Goal: Task Accomplishment & Management: Manage account settings

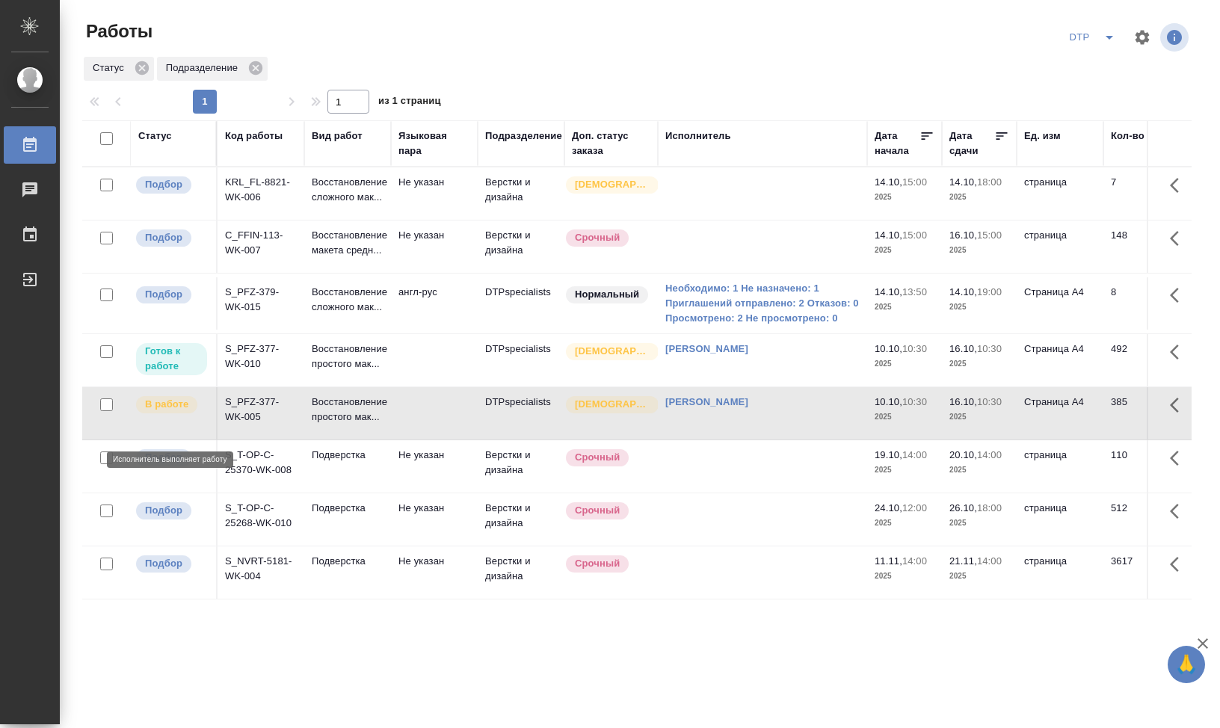
click at [187, 412] on p "В работе" at bounding box center [166, 404] width 43 height 15
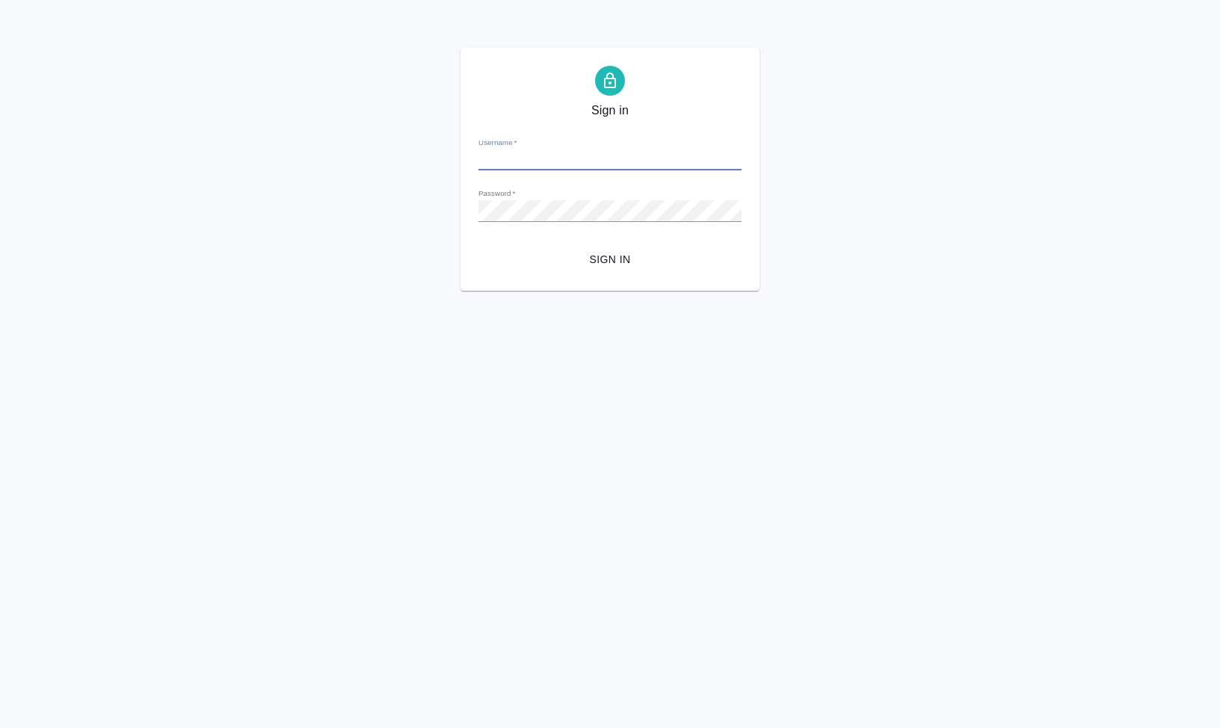
type input "s.klimentovskii@awatera.com"
click at [611, 262] on span "Sign in" at bounding box center [609, 259] width 239 height 19
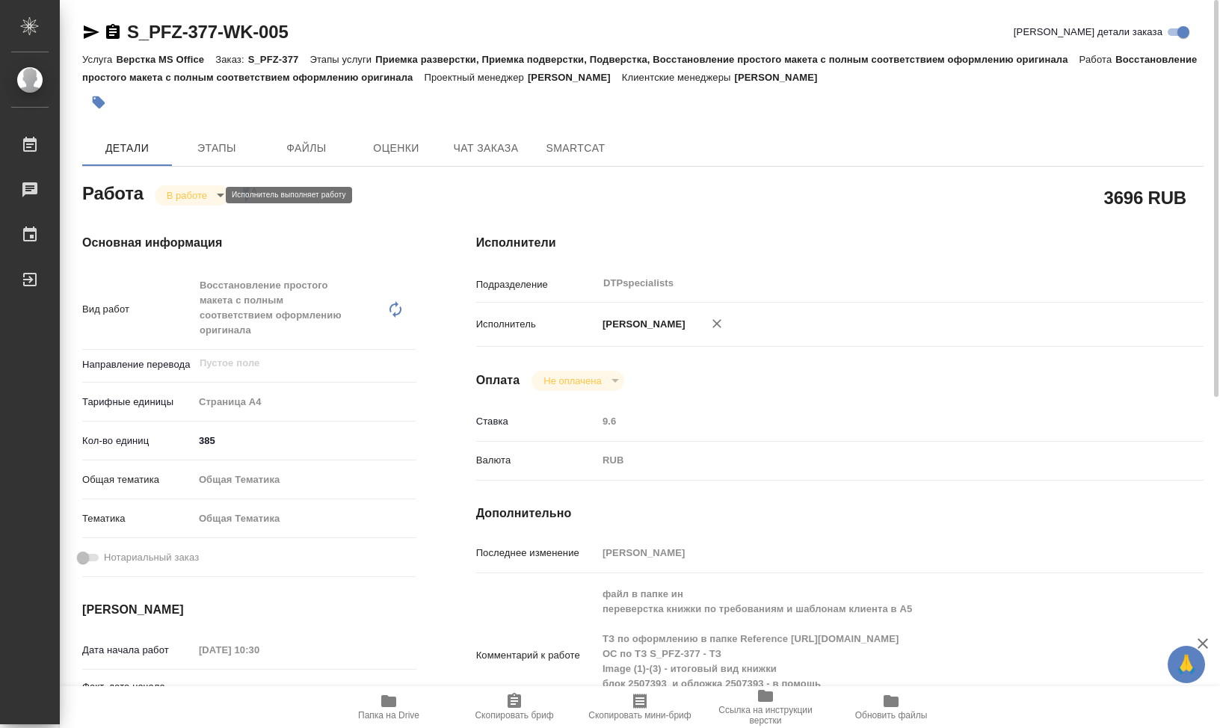
click at [214, 198] on body "🙏 .cls-1 fill:#fff; AWATERA [PERSON_NAME] [PERSON_NAME] 0 Чаты График Выйти S_P…" at bounding box center [610, 364] width 1220 height 728
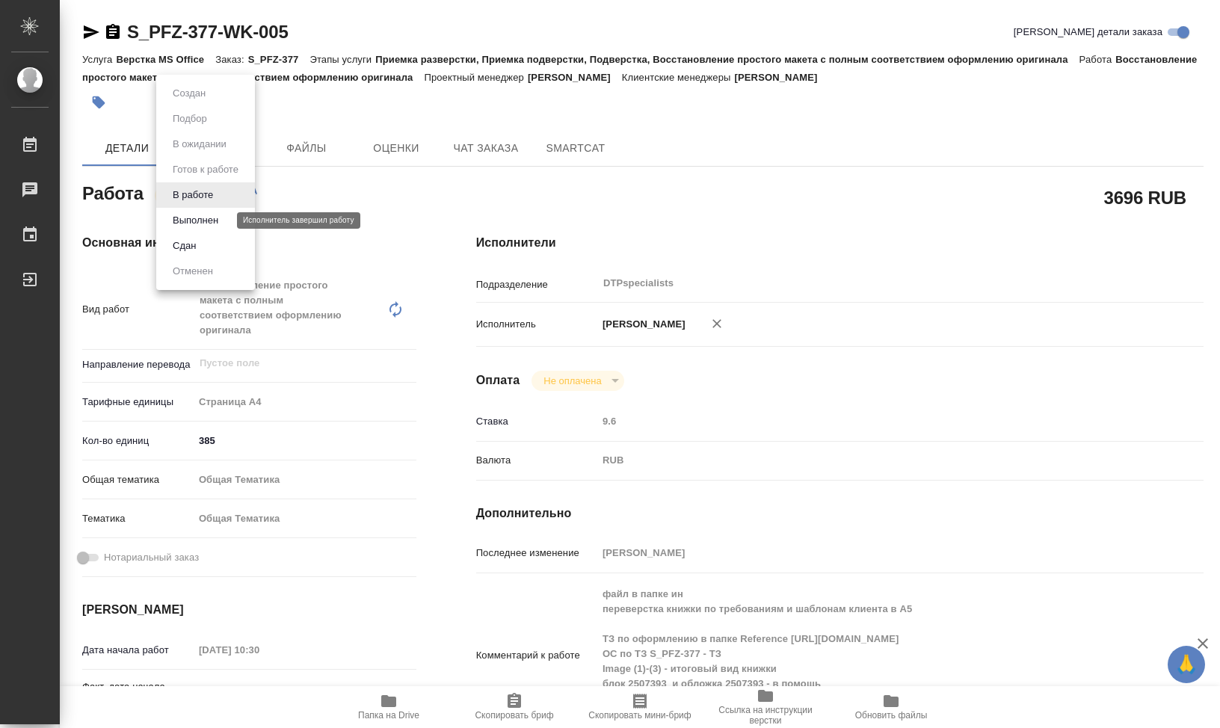
click at [212, 220] on button "Выполнен" at bounding box center [195, 220] width 55 height 16
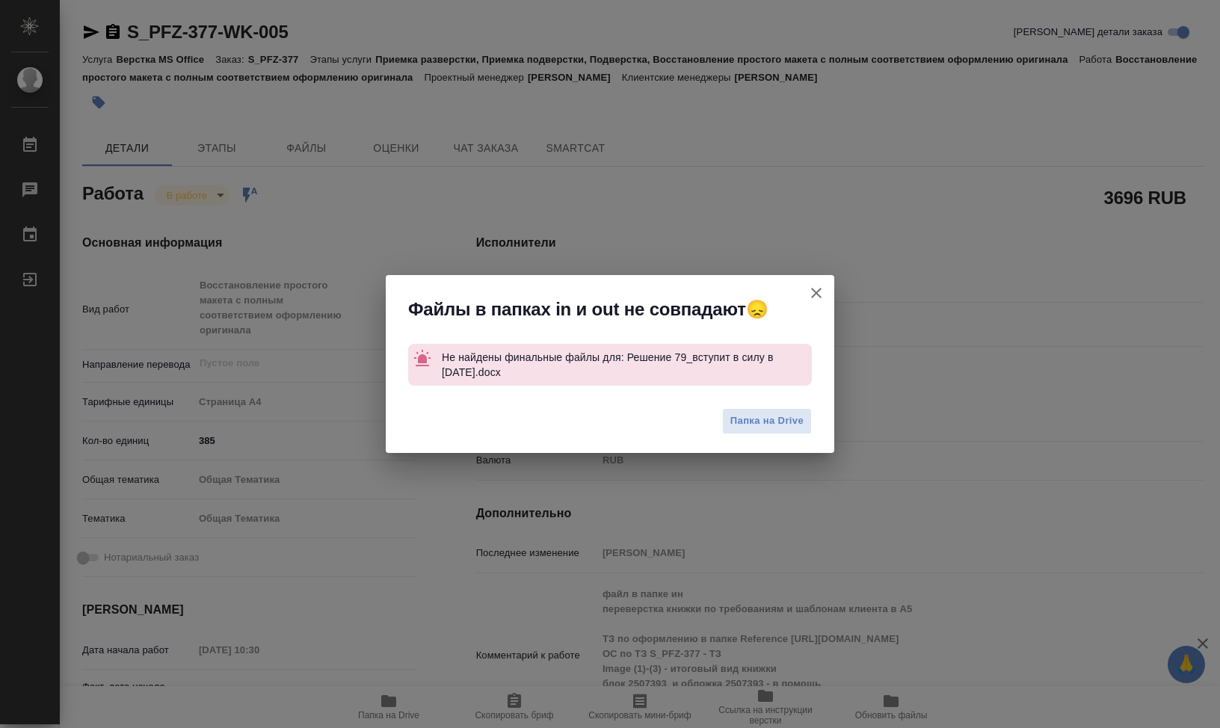
type textarea "x"
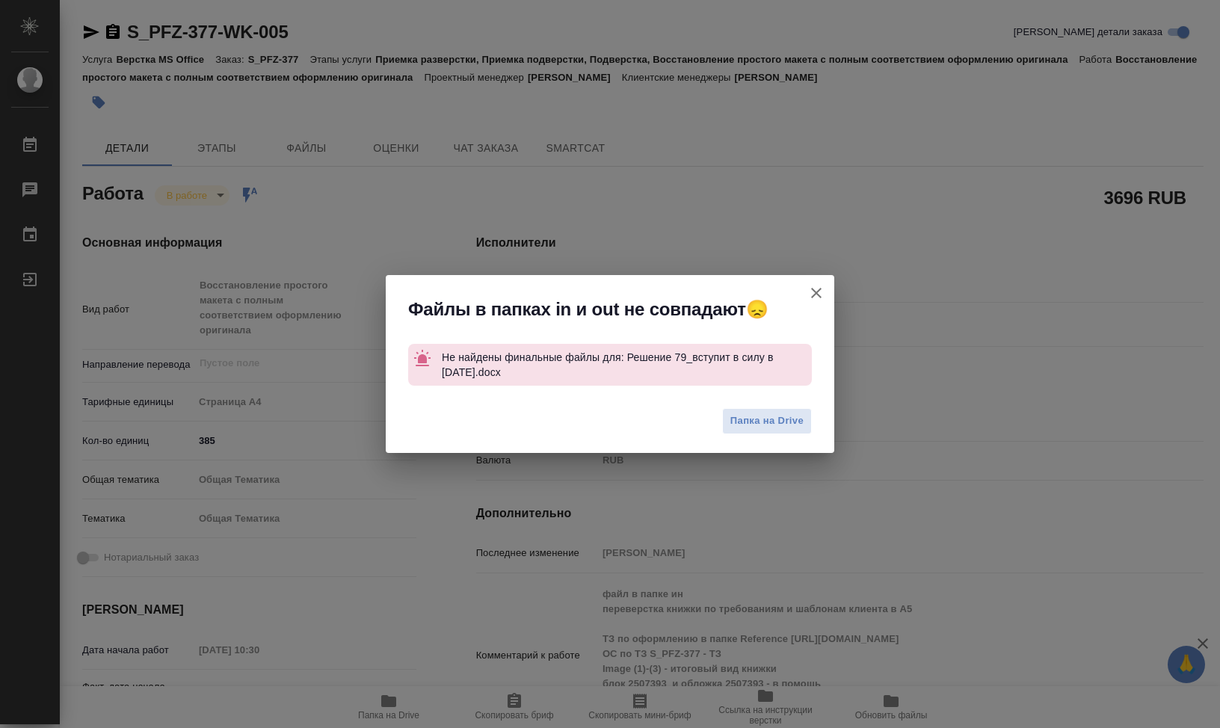
type textarea "x"
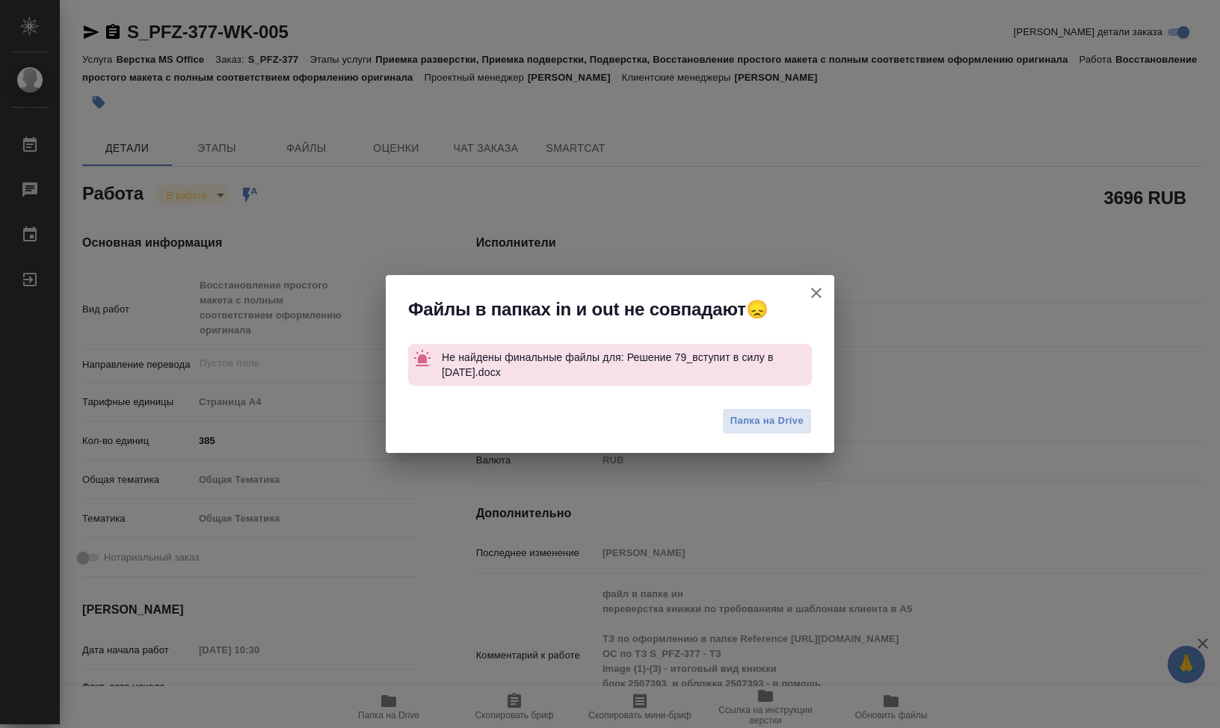
type textarea "x"
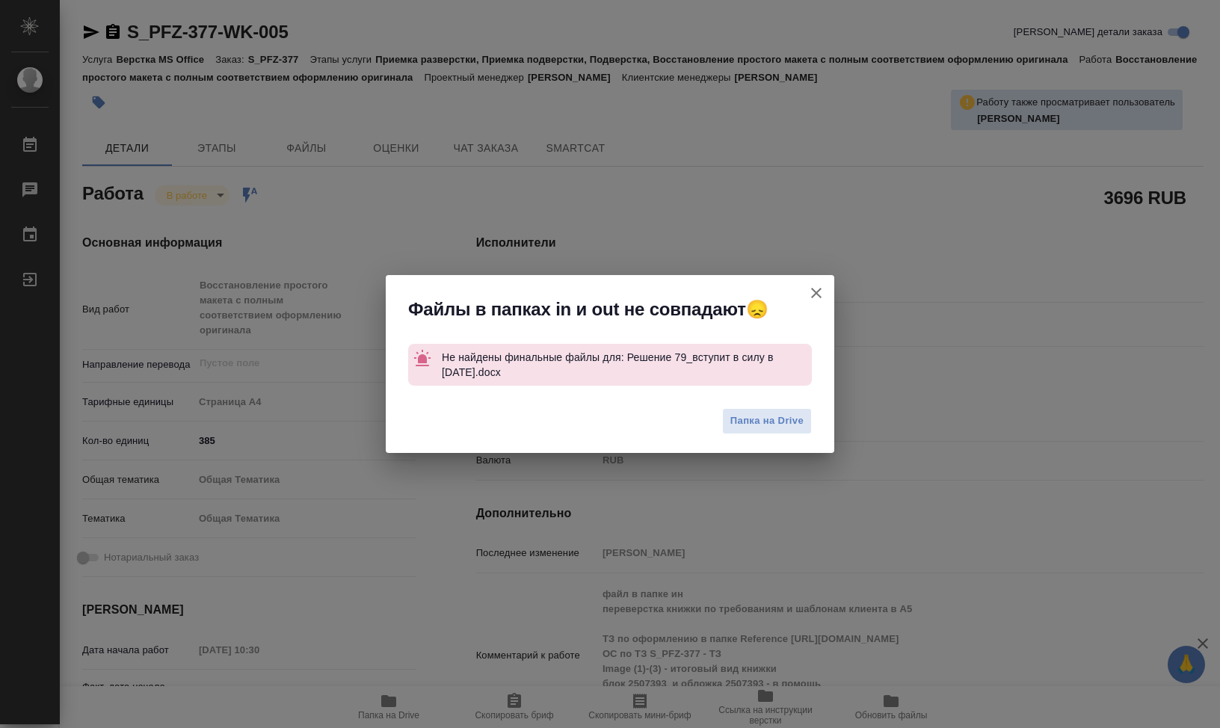
click at [817, 288] on icon "button" at bounding box center [816, 293] width 18 height 18
type textarea "x"
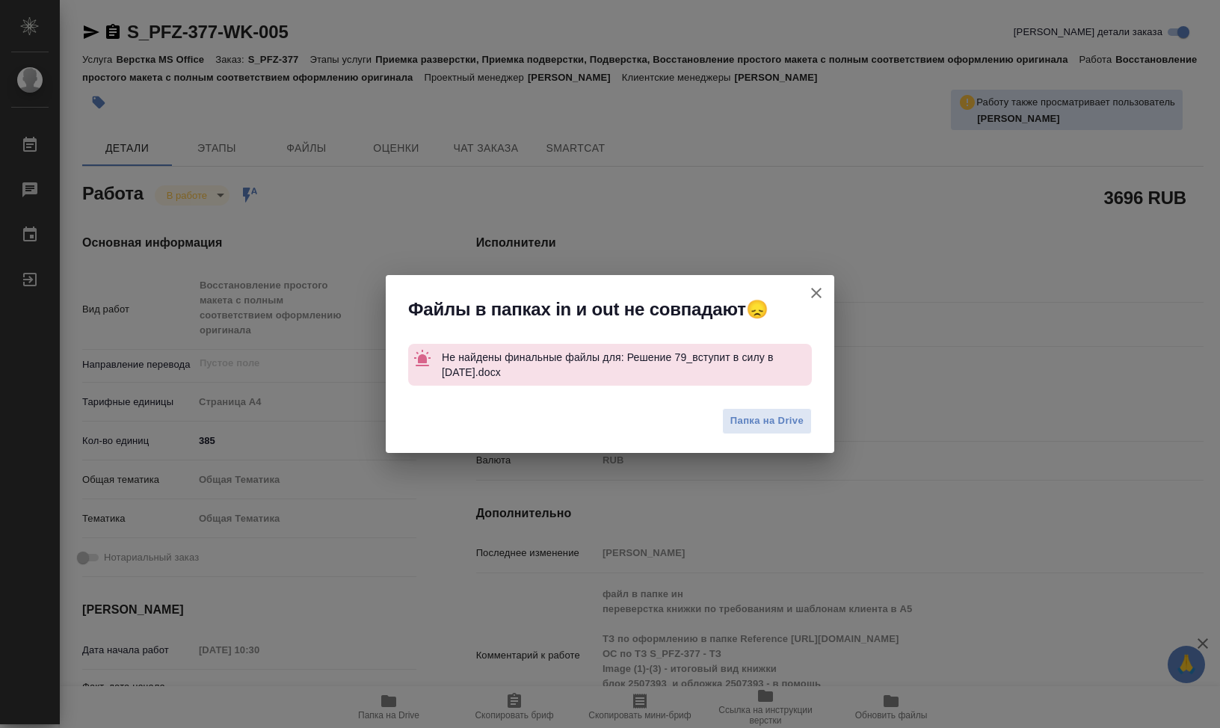
type textarea "x"
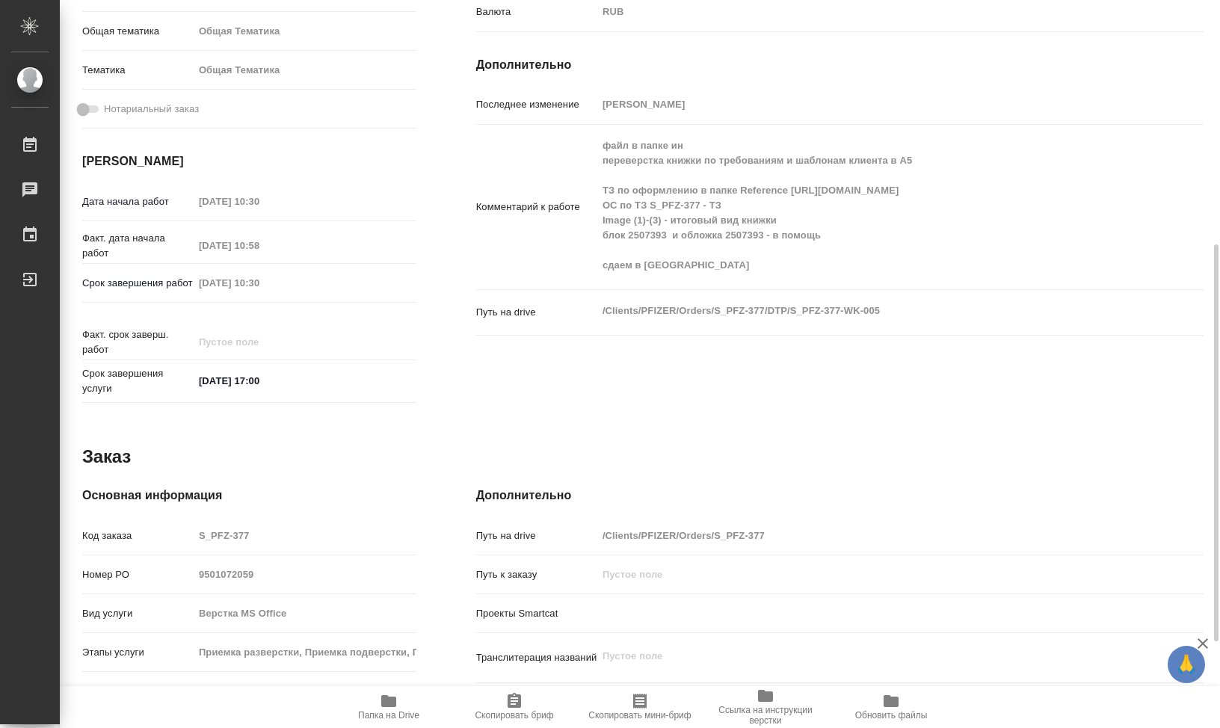
scroll to position [607, 0]
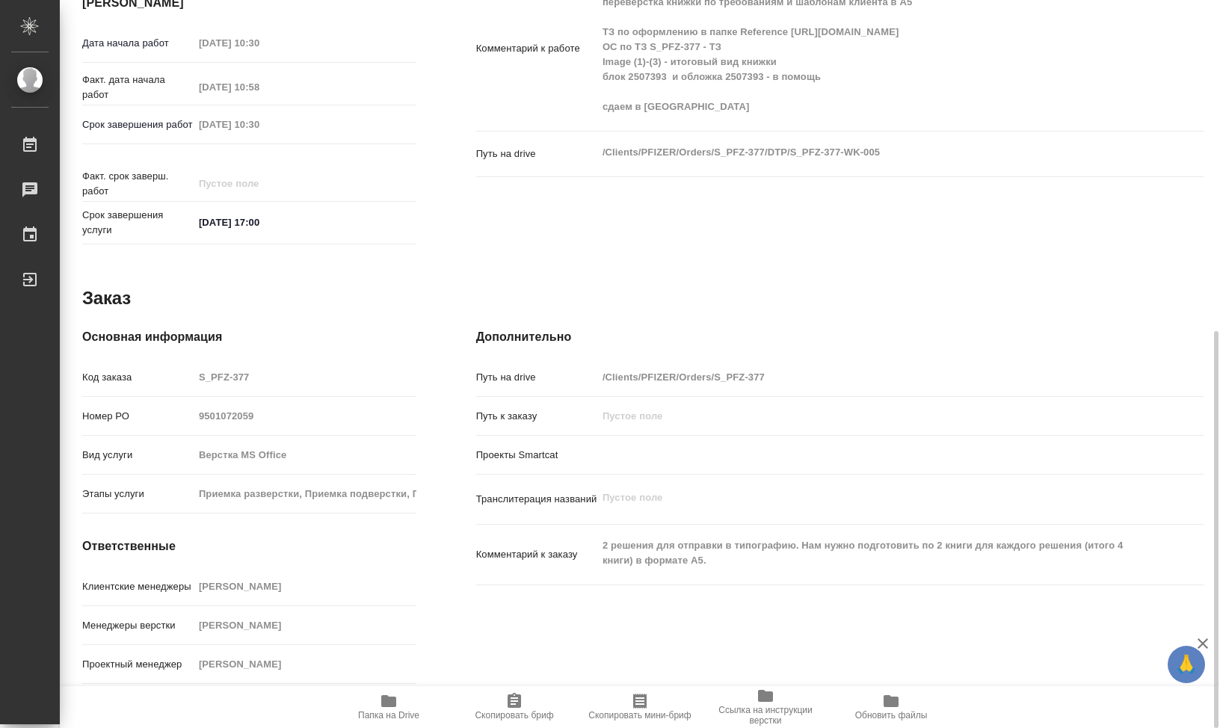
click at [391, 701] on icon "button" at bounding box center [388, 701] width 15 height 12
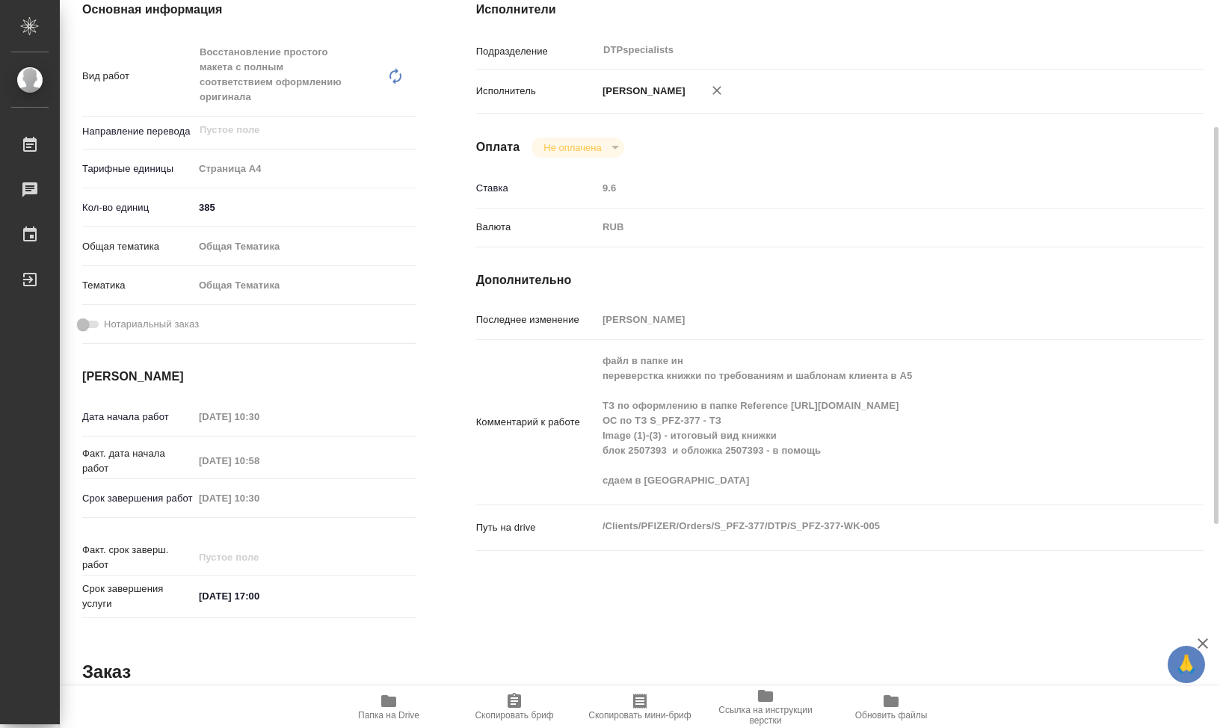
scroll to position [0, 0]
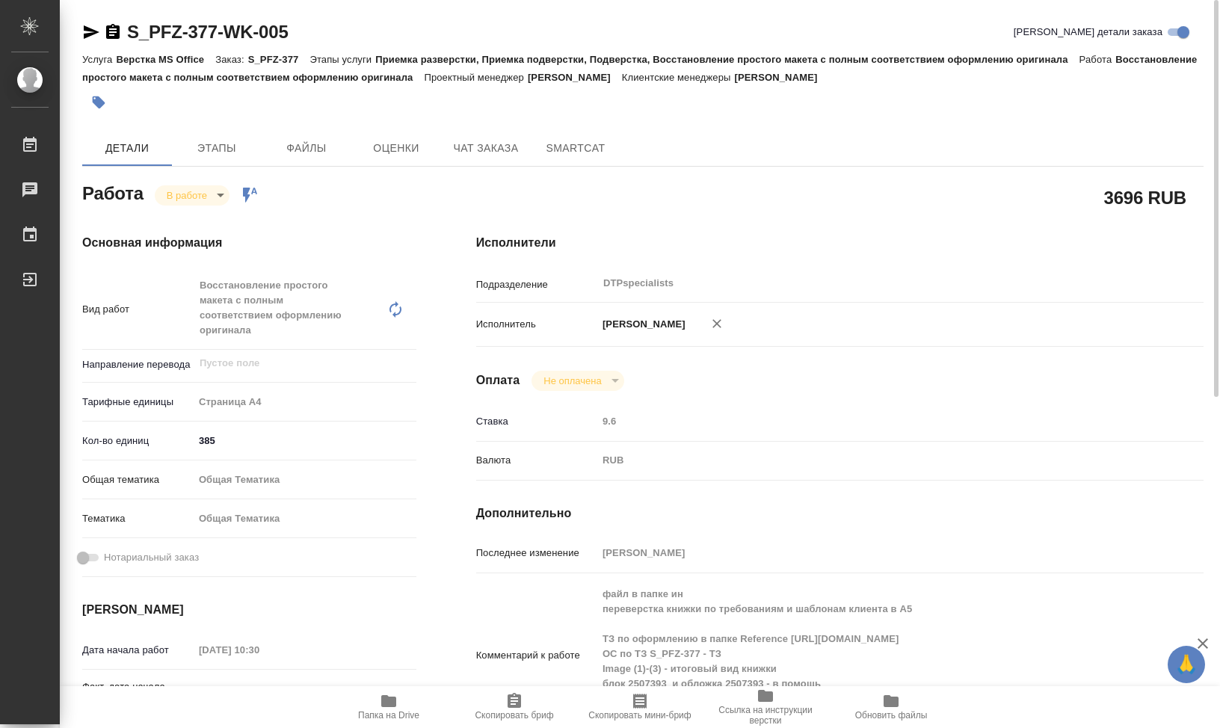
click at [221, 197] on body "🙏 .cls-1 fill:#fff; AWATERA [PERSON_NAME] [PERSON_NAME] 0 Чаты График Выйти S_P…" at bounding box center [610, 364] width 1220 height 728
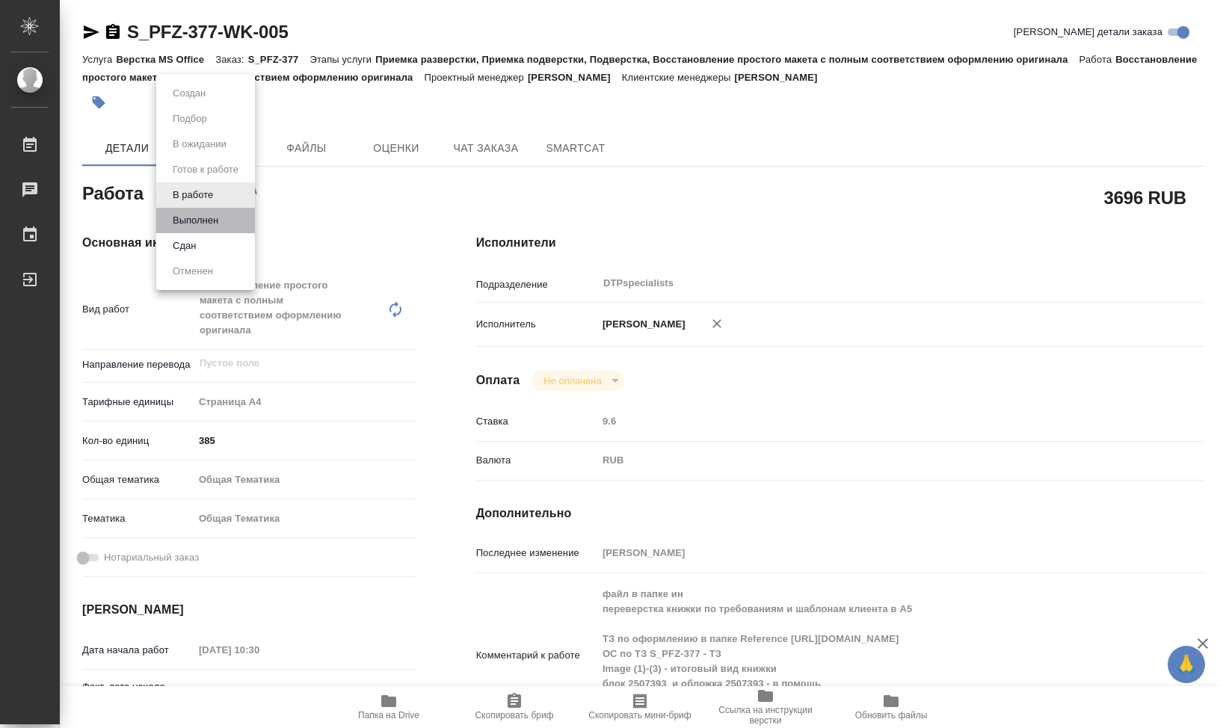
click at [230, 223] on li "Выполнен" at bounding box center [205, 220] width 99 height 25
type textarea "x"
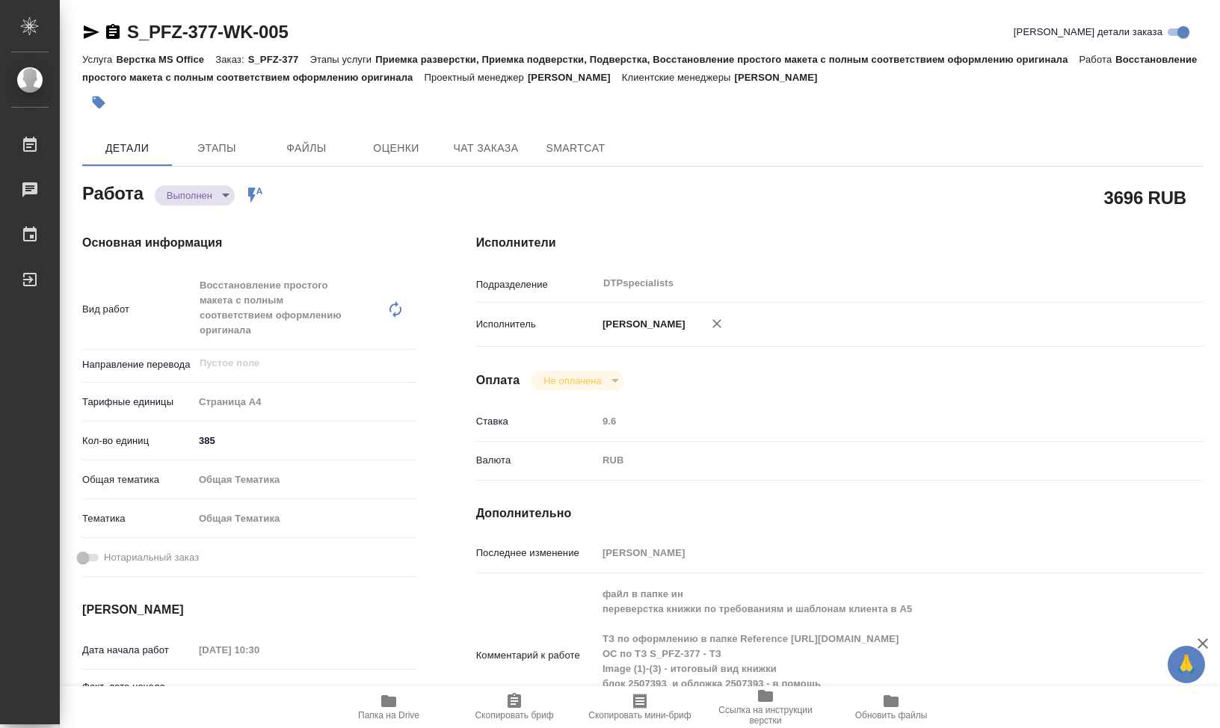
type textarea "x"
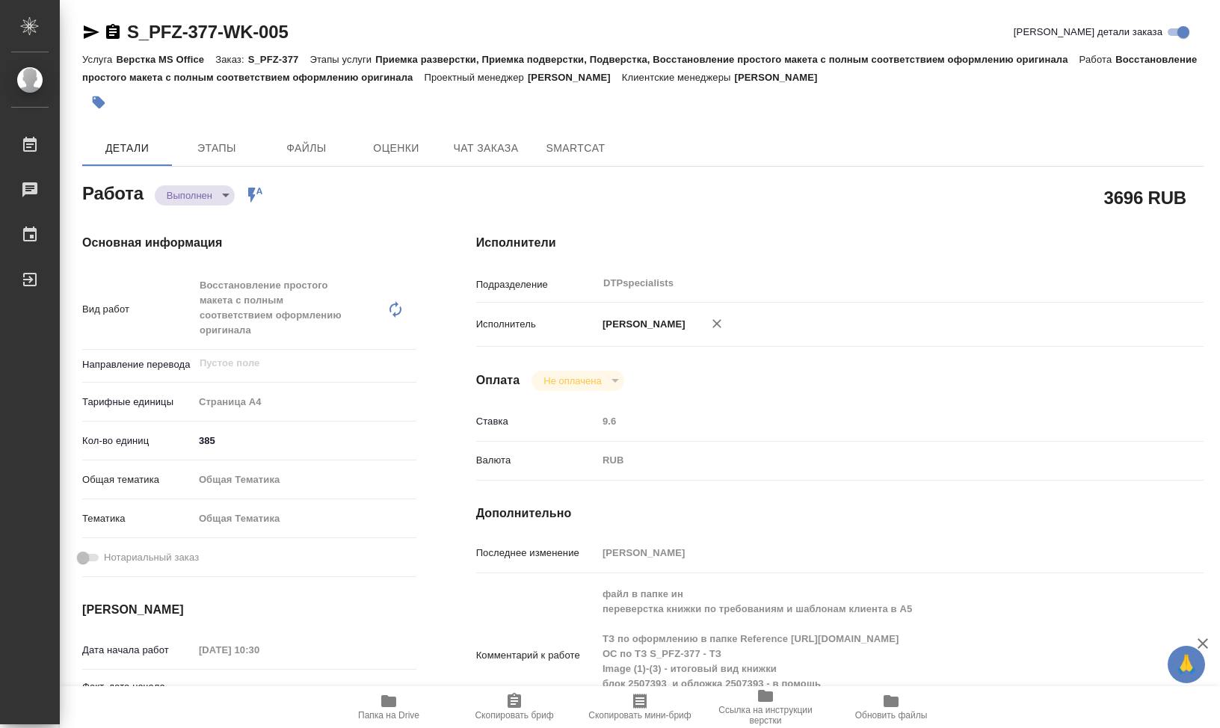
type textarea "x"
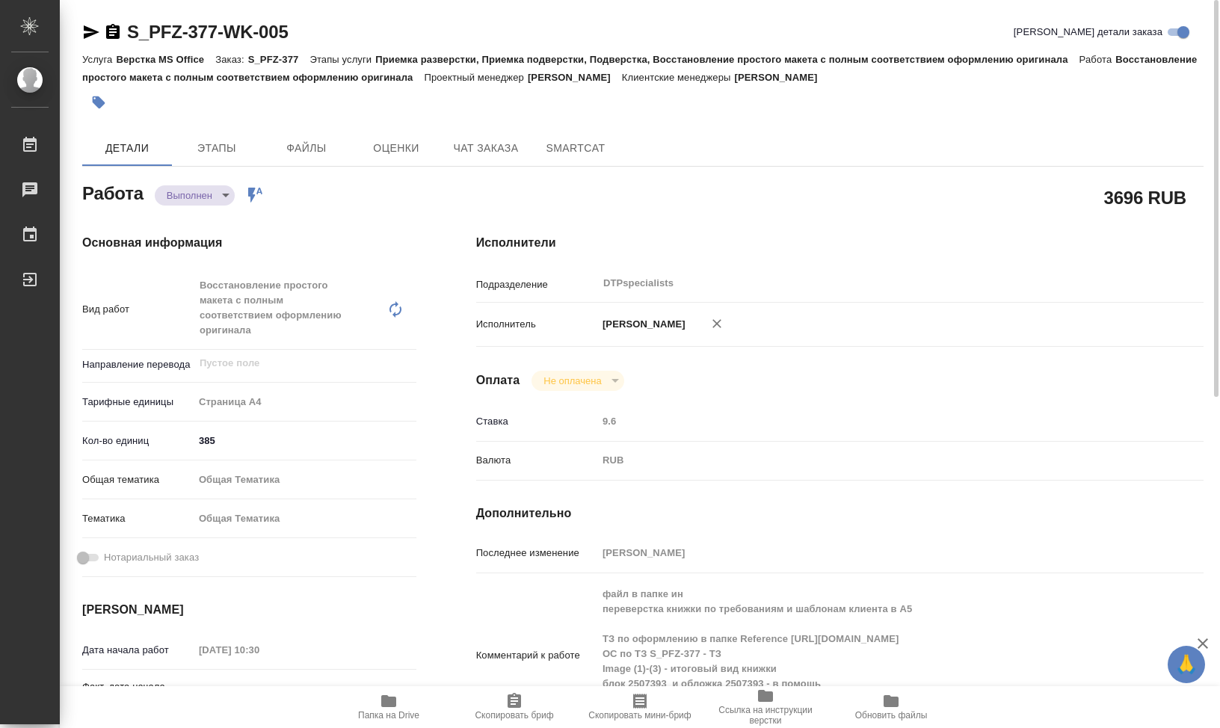
type textarea "x"
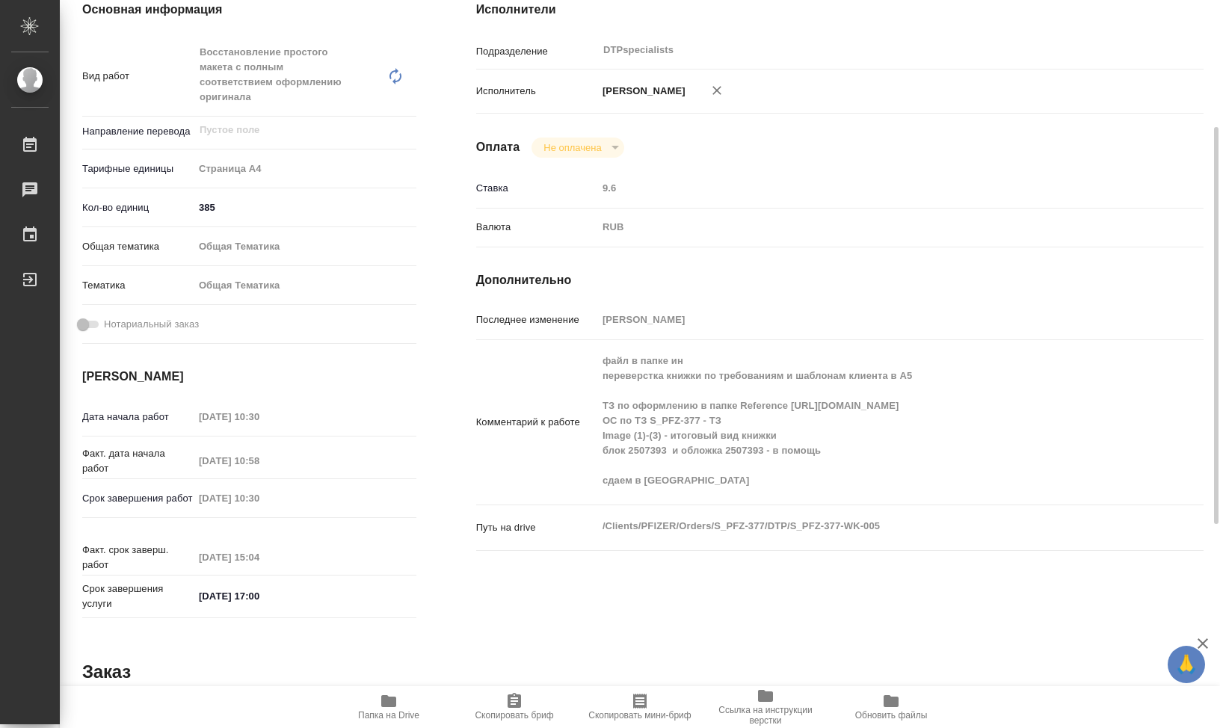
scroll to position [9, 0]
